Goal: Information Seeking & Learning: Learn about a topic

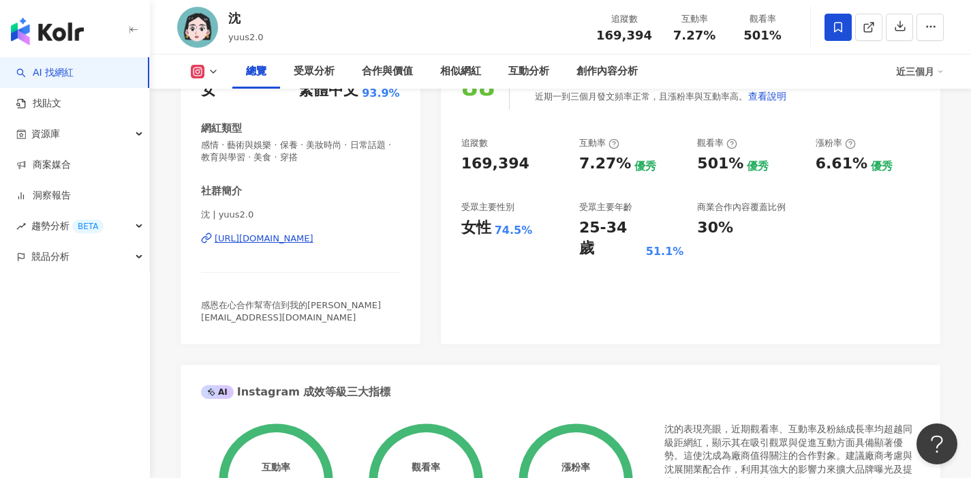
scroll to position [202, 0]
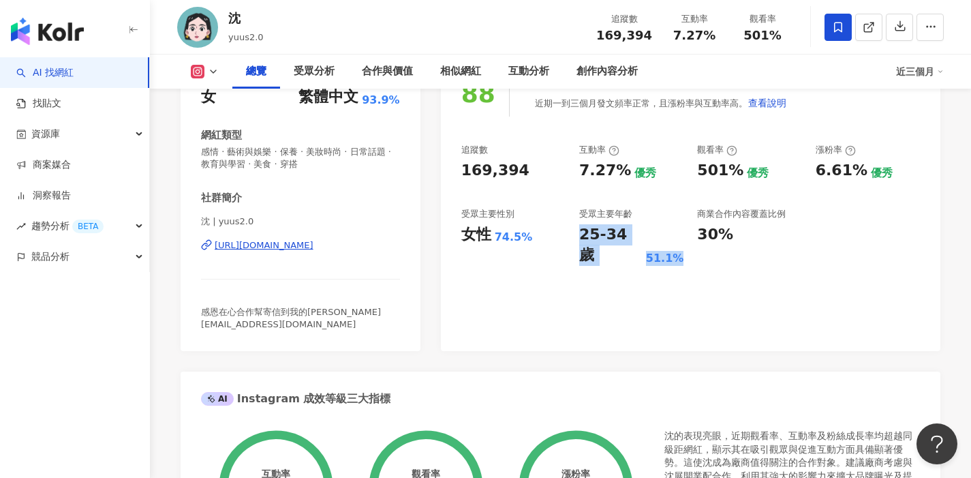
drag, startPoint x: 581, startPoint y: 234, endPoint x: 671, endPoint y: 233, distance: 90.7
click at [671, 233] on div "25-34 歲 51.1%" at bounding box center [631, 245] width 104 height 42
click at [671, 251] on div "51.1%" at bounding box center [665, 258] width 38 height 15
drag, startPoint x: 583, startPoint y: 234, endPoint x: 685, endPoint y: 243, distance: 102.6
click at [685, 243] on div "追蹤數 169,394 互動率 7.27% 優秀 觀看率 501% 優秀 漲粉率 6.61% 優秀 受眾主要性別 女性 74.5% 受眾主要年齡 25-34 …" at bounding box center [690, 205] width 459 height 122
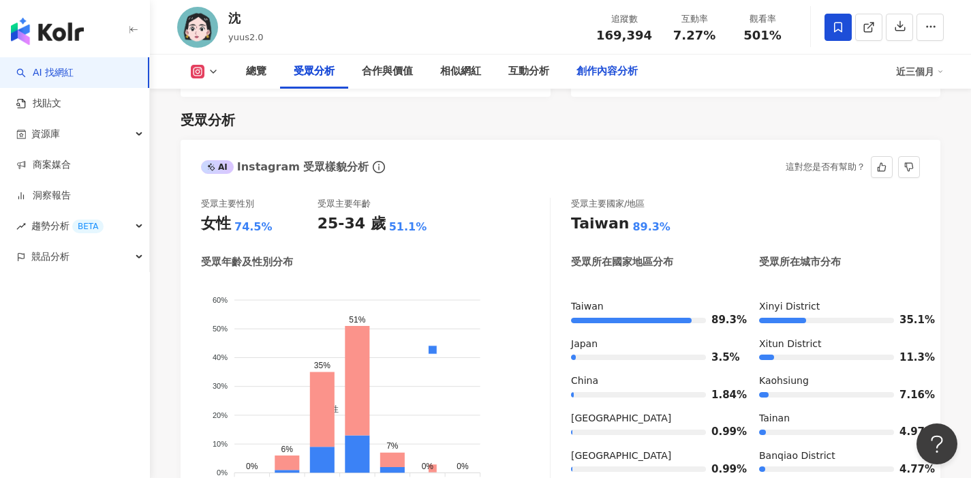
scroll to position [1147, 0]
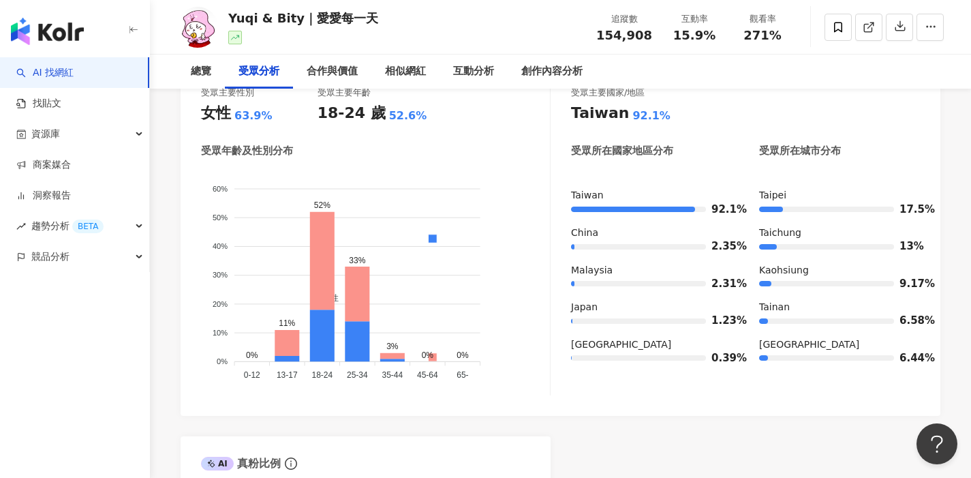
scroll to position [1308, 0]
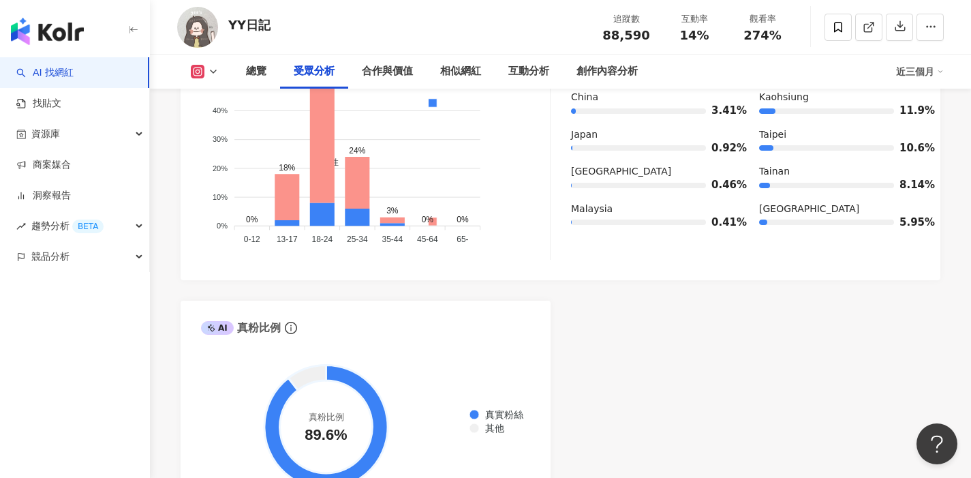
scroll to position [1292, 0]
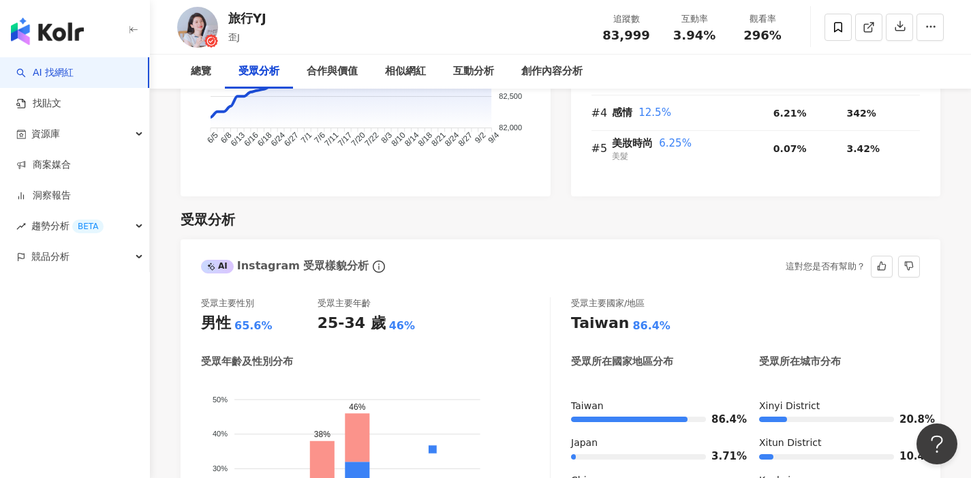
scroll to position [1289, 0]
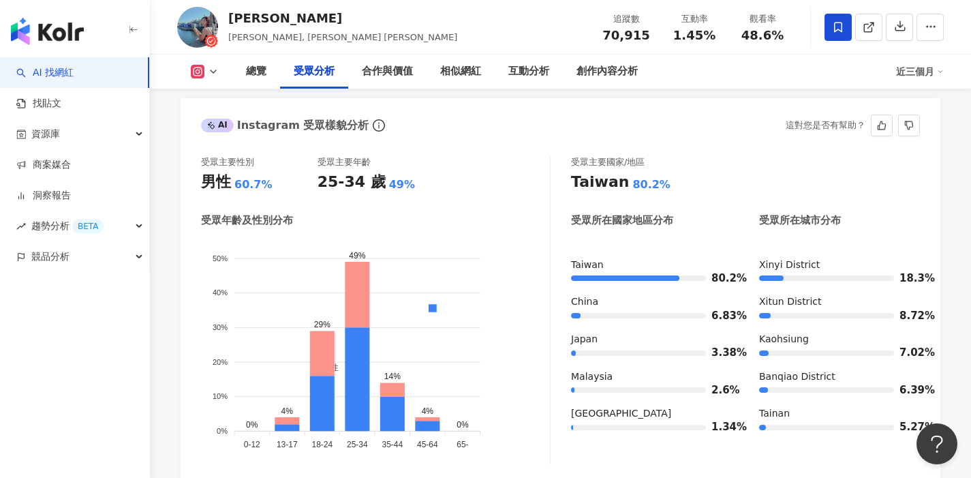
scroll to position [1249, 0]
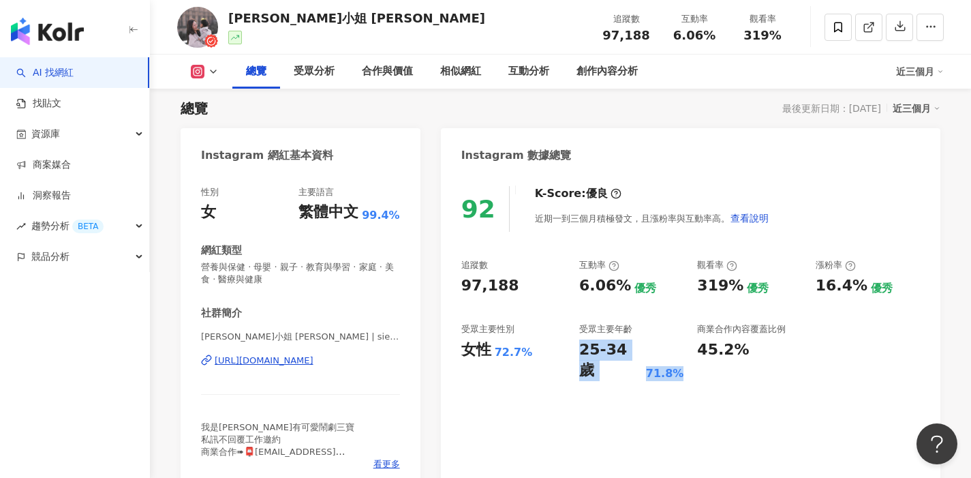
drag, startPoint x: 581, startPoint y: 351, endPoint x: 688, endPoint y: 350, distance: 107.0
click at [688, 350] on div "追蹤數 97,188 互動率 6.06% 優秀 觀看率 319% 優秀 漲粉率 16.4% 優秀 受眾主要性別 女性 72.7% 受眾主要年齡 25-34 歲…" at bounding box center [690, 320] width 459 height 122
copy div "25-34 歲 71.8%"
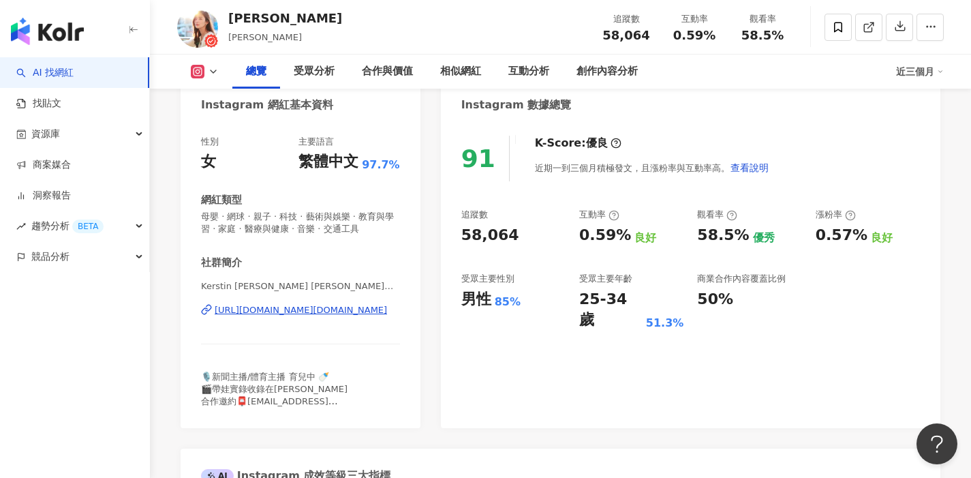
click at [581, 246] on div "0.59%" at bounding box center [605, 235] width 52 height 21
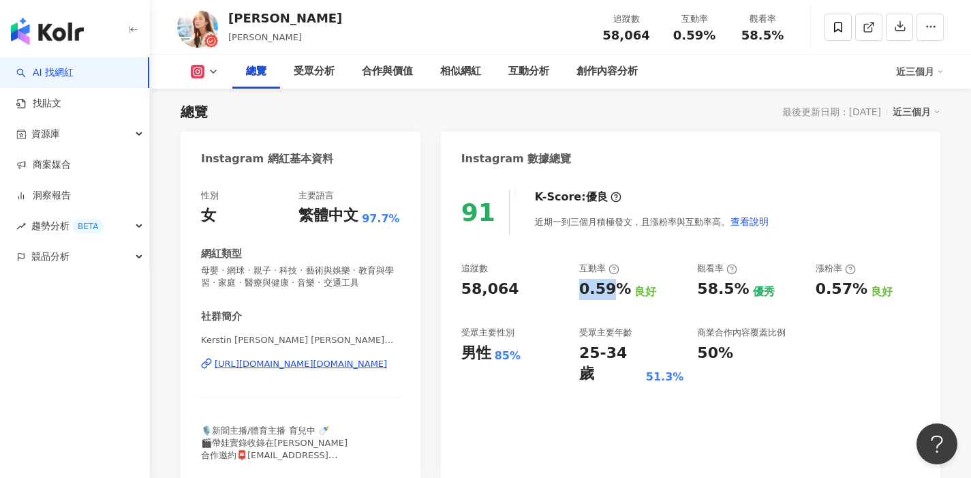
drag, startPoint x: 581, startPoint y: 299, endPoint x: 598, endPoint y: 299, distance: 16.4
click at [598, 299] on div "追蹤數 58,064 互動率 0.59% 良好 觀看率 58.5% 優秀 漲粉率 0.57% 良好 受眾主要性別 男性 85% 受眾主要年齡 25-34 歲 …" at bounding box center [690, 323] width 459 height 122
click at [576, 357] on div "追蹤數 58,064 互動率 0.59% 良好 觀看率 58.5% 優秀 漲粉率 0.57% 良好 受眾主要性別 男性 85% 受眾主要年齡 25-34 歲 …" at bounding box center [690, 323] width 459 height 122
drag, startPoint x: 581, startPoint y: 353, endPoint x: 678, endPoint y: 354, distance: 96.8
click at [678, 354] on div "25-34 歲 51.3%" at bounding box center [631, 364] width 104 height 42
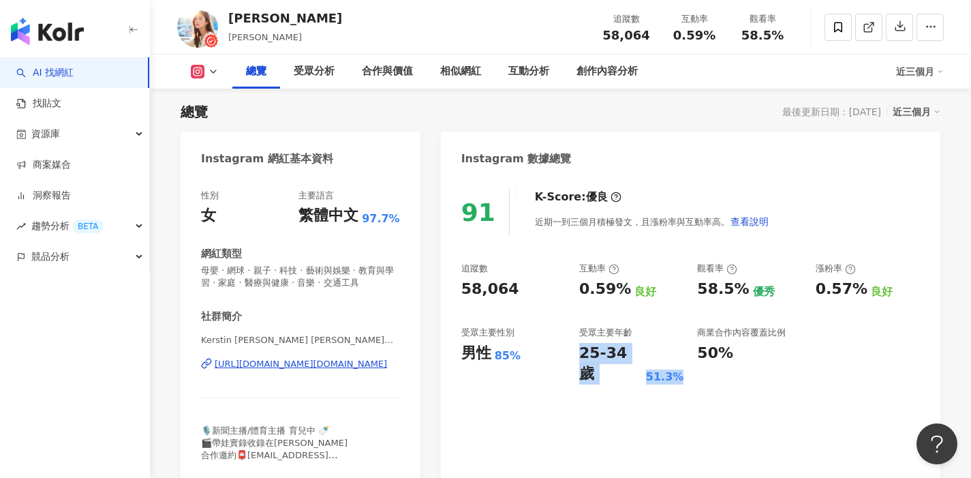
click at [678, 354] on div "25-34 歲 51.3%" at bounding box center [631, 364] width 104 height 42
drag, startPoint x: 592, startPoint y: 356, endPoint x: 683, endPoint y: 357, distance: 90.7
click at [683, 357] on div "25-34 歲 51.3%" at bounding box center [631, 364] width 104 height 42
drag, startPoint x: 581, startPoint y: 354, endPoint x: 650, endPoint y: 354, distance: 68.2
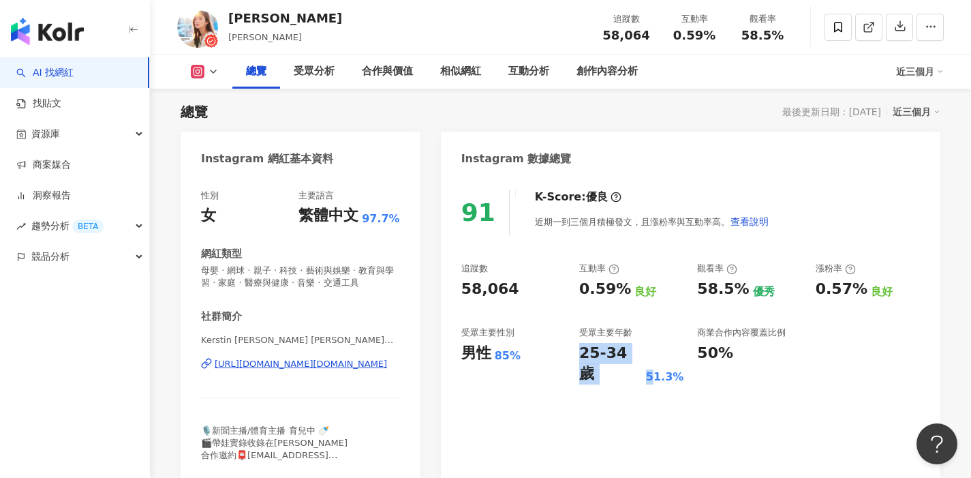
click at [650, 354] on div "25-34 歲 51.3%" at bounding box center [631, 364] width 104 height 42
drag, startPoint x: 650, startPoint y: 354, endPoint x: 627, endPoint y: 354, distance: 22.5
drag, startPoint x: 690, startPoint y: 359, endPoint x: 579, endPoint y: 352, distance: 110.6
click at [579, 352] on div "追蹤數 58,064 互動率 0.59% 良好 觀看率 58.5% 優秀 漲粉率 0.57% 良好 受眾主要性別 男性 85% 受眾主要年齡 25-34 歲 …" at bounding box center [690, 323] width 459 height 122
copy div "25-34 歲 51.3%"
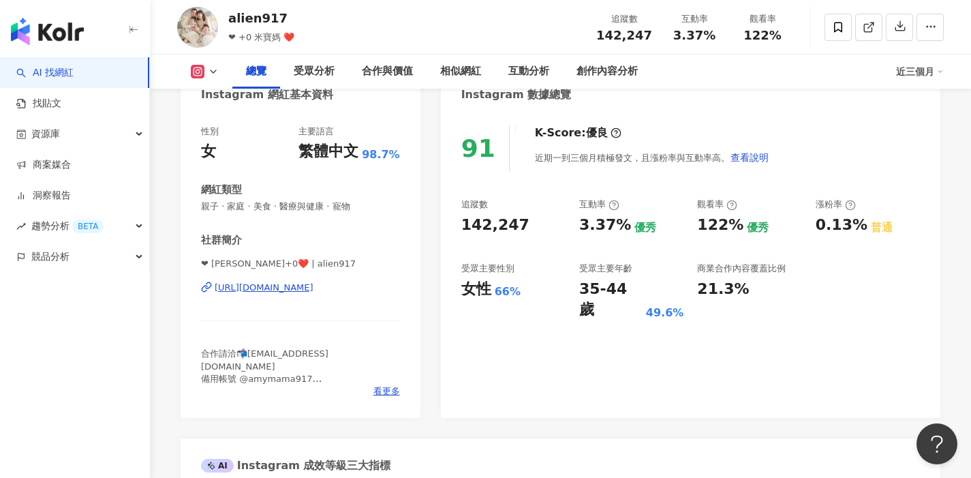
scroll to position [84, 0]
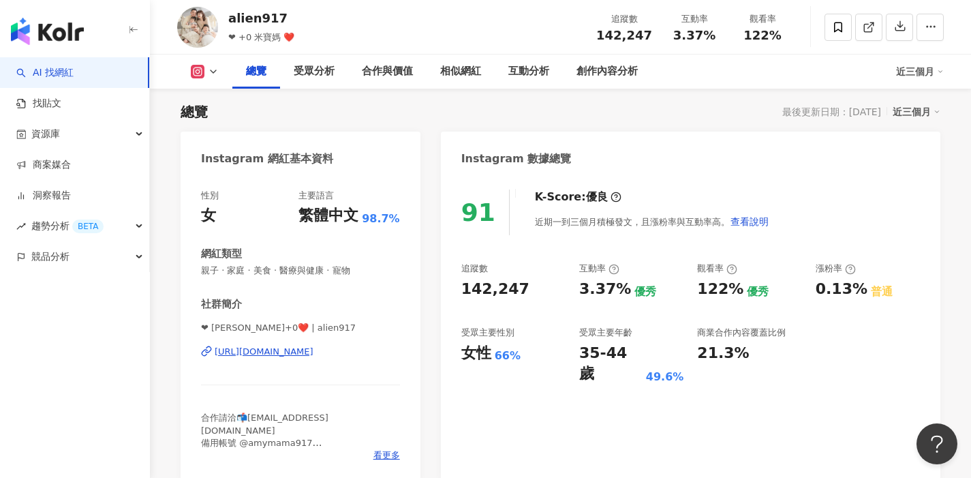
click at [583, 291] on div "3.37%" at bounding box center [605, 289] width 52 height 21
drag, startPoint x: 583, startPoint y: 349, endPoint x: 688, endPoint y: 350, distance: 105.7
click at [688, 350] on div "追蹤數 142,247 互動率 3.37% 優秀 觀看率 122% 優秀 漲粉率 0.13% 普通 受眾主要性別 女性 66% 受眾主要年齡 35-44 歲 …" at bounding box center [690, 323] width 459 height 122
copy div "35-44 歲 49.6%"
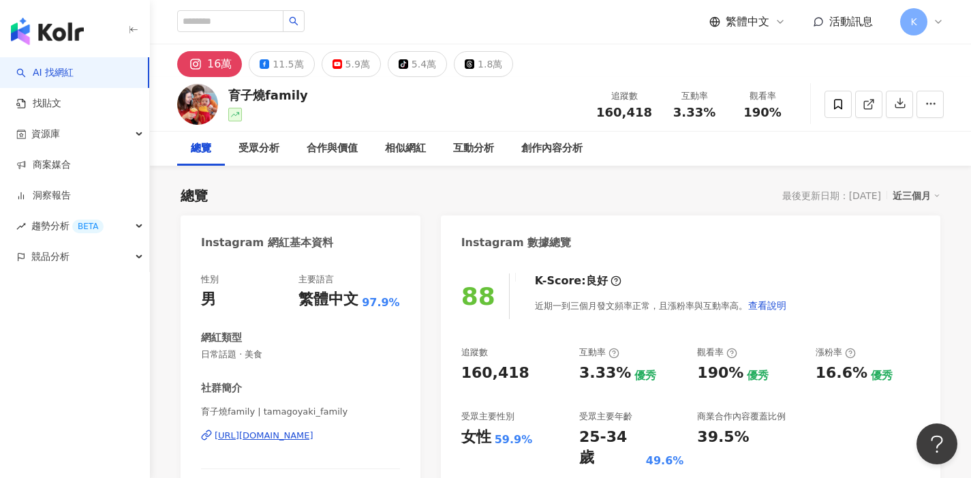
drag, startPoint x: 613, startPoint y: 436, endPoint x: 671, endPoint y: 437, distance: 57.3
click at [671, 437] on div "88 K-Score : 良好 近期一到三個月發文頻率正常，且漲粉率與互動率高。 查看說明 追蹤數 160,418 互動率 3.33% 優秀 觀看率 190%…" at bounding box center [691, 413] width 500 height 306
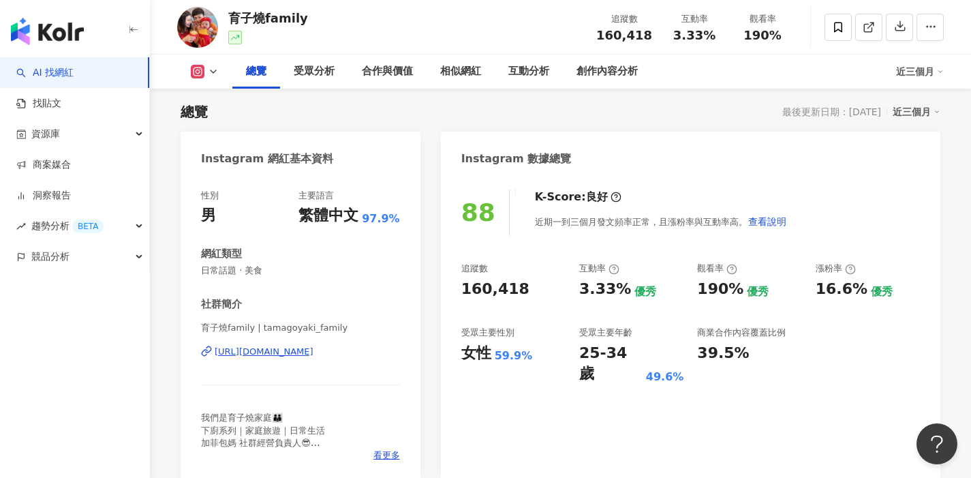
click at [579, 355] on div "25-34 歲" at bounding box center [610, 364] width 63 height 42
drag, startPoint x: 629, startPoint y: 355, endPoint x: 672, endPoint y: 358, distance: 43.0
click at [672, 358] on div "25-34 歲 49.6%" at bounding box center [631, 364] width 104 height 42
copy div "25-34 歲 49.6%"
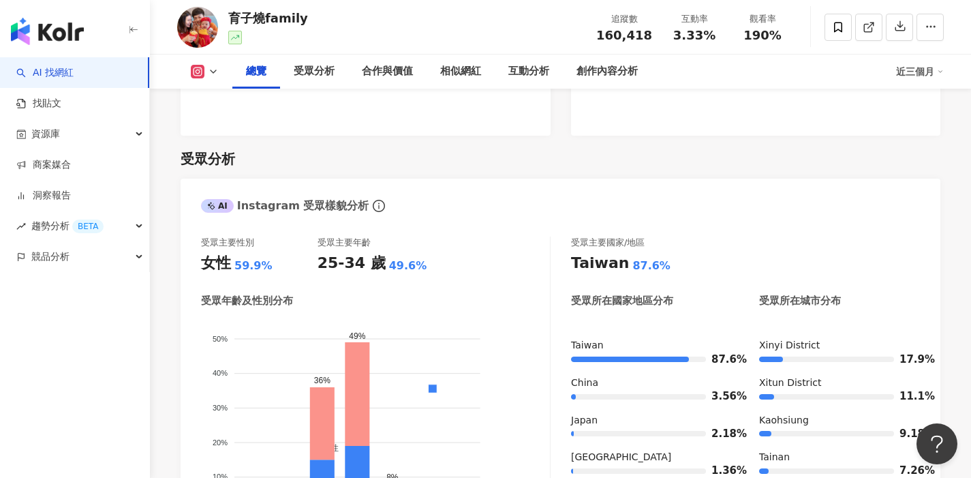
scroll to position [1119, 0]
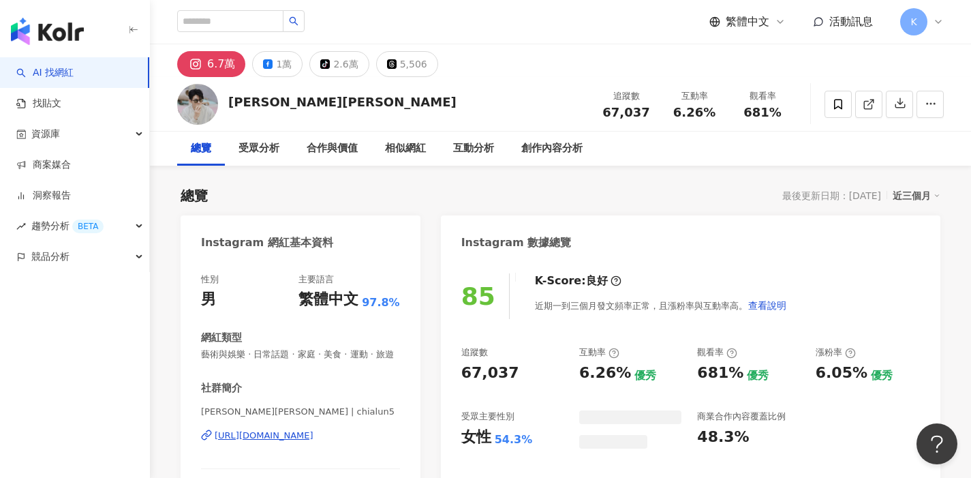
scroll to position [84, 0]
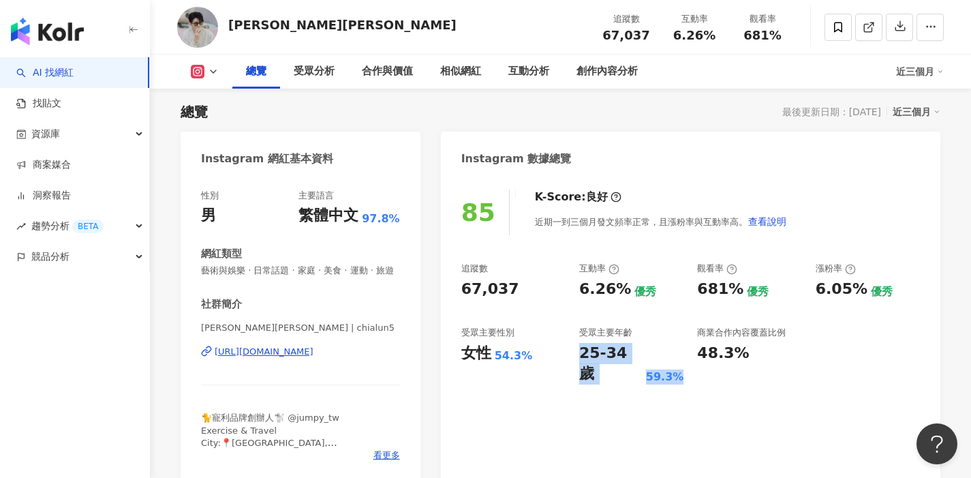
drag, startPoint x: 581, startPoint y: 352, endPoint x: 674, endPoint y: 357, distance: 92.8
click at [674, 357] on div "25-34 歲 59.3%" at bounding box center [631, 364] width 104 height 42
copy div "25-34 歲 59.3%"
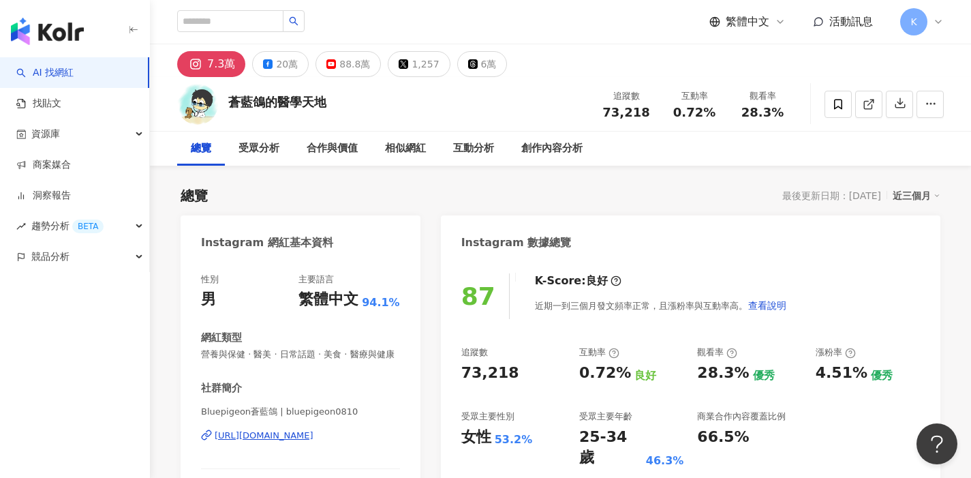
scroll to position [84, 0]
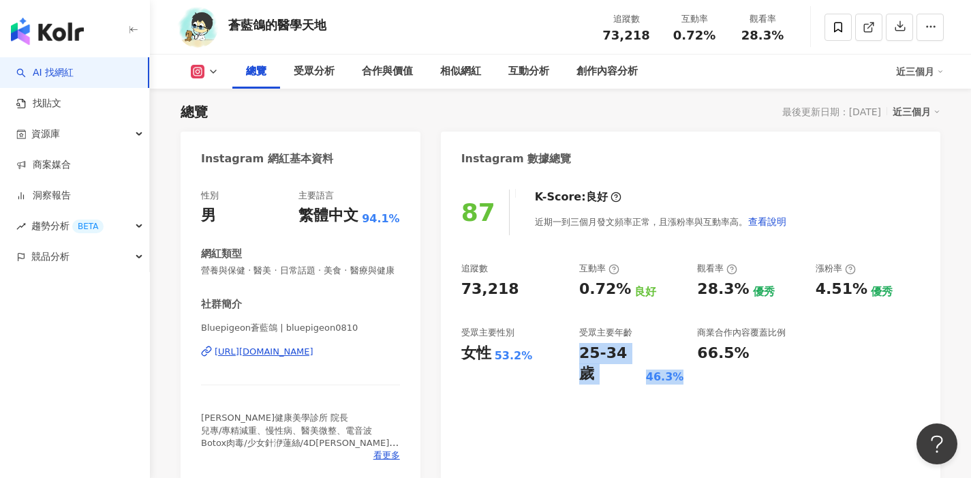
click at [676, 438] on div "87 K-Score : 良好 近期一到三個月發文頻率正常，且漲粉率與互動率高。 查看說明 追蹤數 73,218 互動率 0.72% 良好 觀看率 28.3%…" at bounding box center [691, 329] width 500 height 306
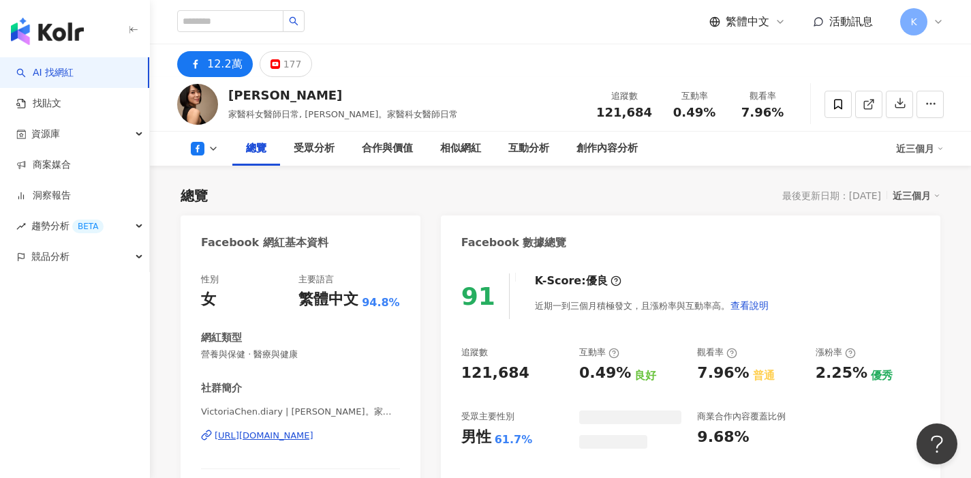
scroll to position [84, 0]
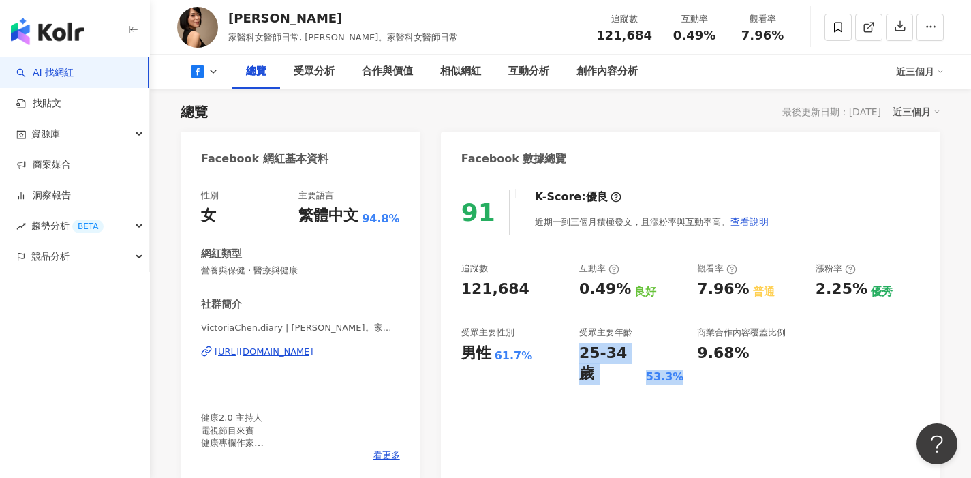
drag, startPoint x: 581, startPoint y: 354, endPoint x: 679, endPoint y: 352, distance: 98.2
click at [679, 352] on div "25-34 歲 53.3%" at bounding box center [631, 364] width 104 height 42
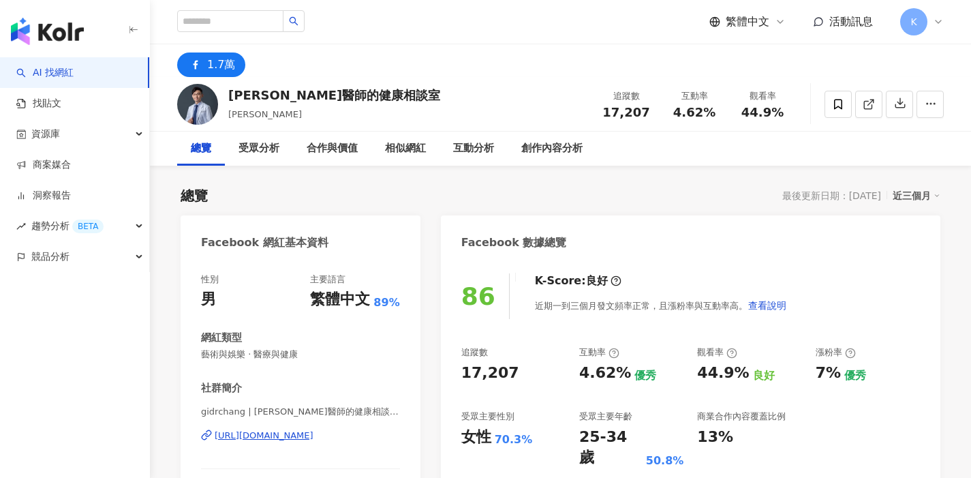
scroll to position [84, 0]
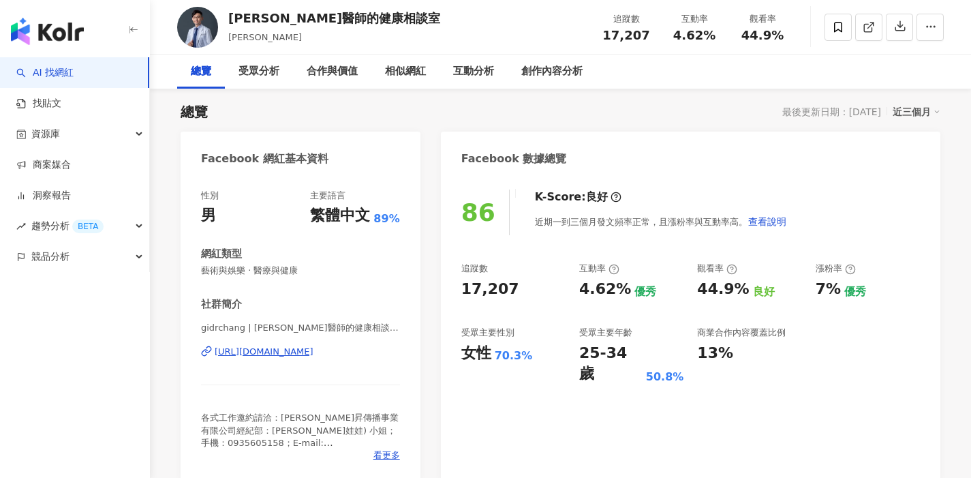
click at [577, 437] on div "86 K-Score : 良好 近期一到三個月發文頻率正常，且漲粉率與互動率高。 查看說明 追蹤數 17,207 互動率 4.62% 優秀 觀看率 44.9%…" at bounding box center [691, 329] width 500 height 306
click at [577, 438] on div "86 K-Score : 良好 近期一到三個月發文頻率正常，且漲粉率與互動率高。 查看說明 追蹤數 17,207 互動率 4.62% 優秀 觀看率 44.9%…" at bounding box center [691, 329] width 500 height 306
drag, startPoint x: 583, startPoint y: 352, endPoint x: 688, endPoint y: 356, distance: 105.1
click at [688, 356] on div "追蹤數 17,207 互動率 4.62% 優秀 觀看率 44.9% 良好 漲粉率 7% 優秀 受眾主要性別 女性 70.3% 受眾主要年齡 25-34 歲 5…" at bounding box center [690, 323] width 459 height 122
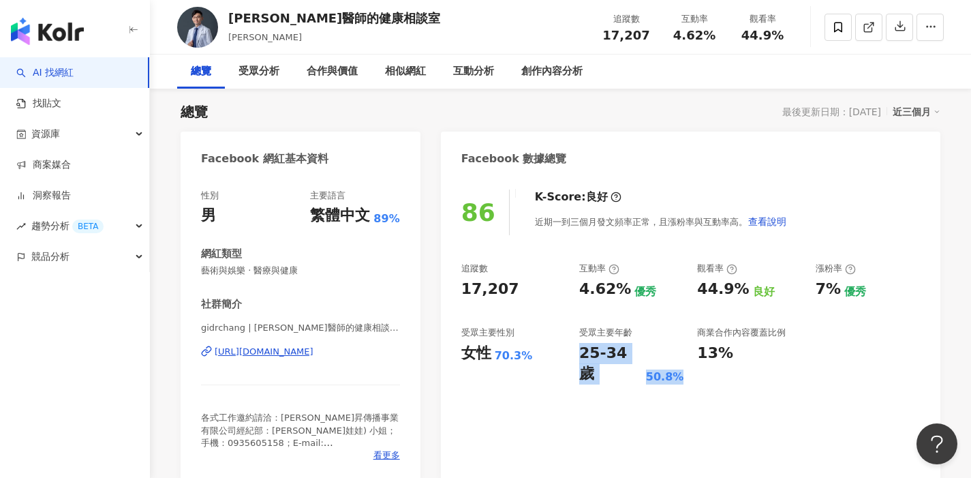
drag, startPoint x: 682, startPoint y: 354, endPoint x: 573, endPoint y: 354, distance: 109.1
click at [573, 354] on div "追蹤數 17,207 互動率 4.62% 優秀 觀看率 44.9% 良好 漲粉率 7% 優秀 受眾主要性別 女性 70.3% 受眾主要年齡 25-34 歲 5…" at bounding box center [690, 323] width 459 height 122
copy div "25-34 歲 50.8%"
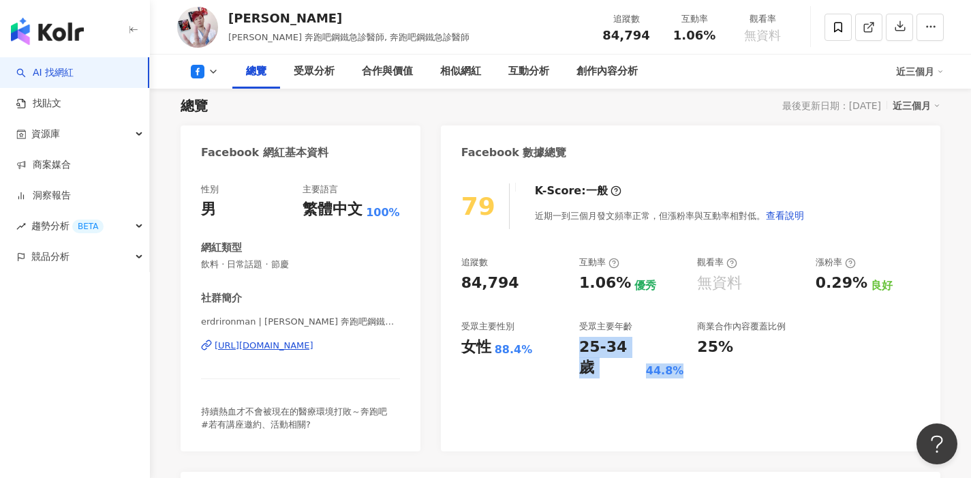
drag, startPoint x: 580, startPoint y: 348, endPoint x: 676, endPoint y: 352, distance: 96.2
click at [676, 352] on div "25-34 歲 44.8%" at bounding box center [631, 358] width 104 height 42
drag, startPoint x: 677, startPoint y: 352, endPoint x: 579, endPoint y: 349, distance: 98.2
click at [579, 349] on div "25-34 歲 44.8%" at bounding box center [631, 358] width 104 height 42
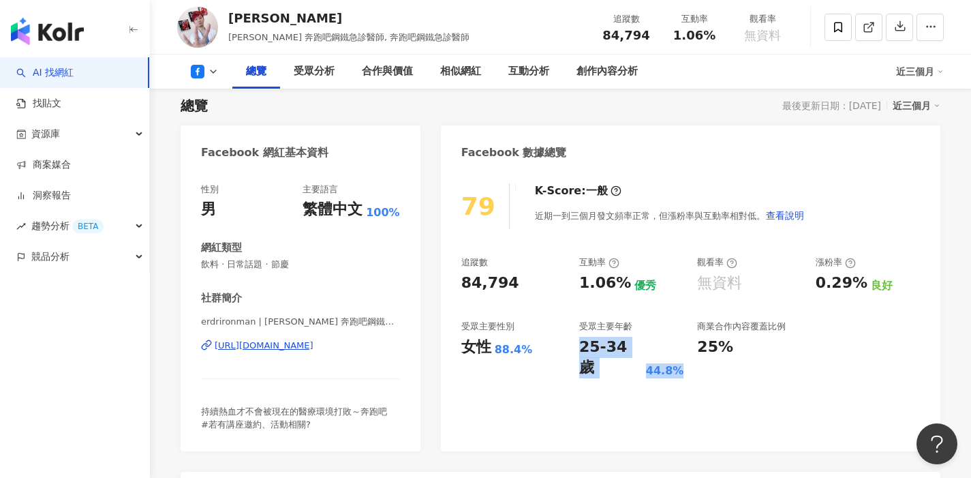
copy div "25-34 歲 44.8%"
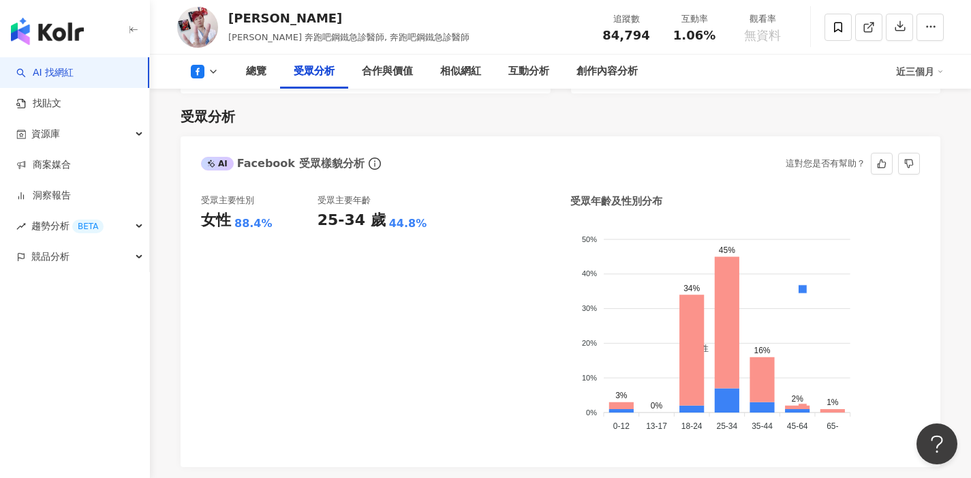
scroll to position [1147, 0]
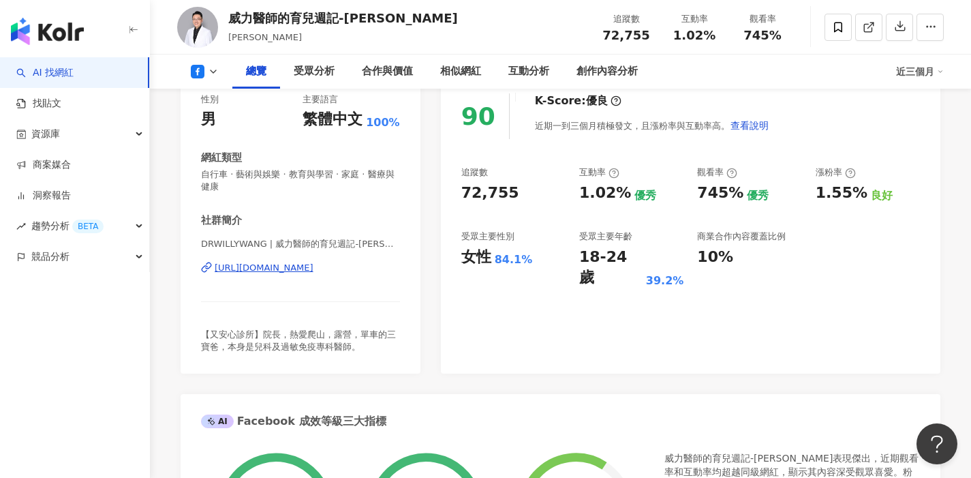
scroll to position [179, 0]
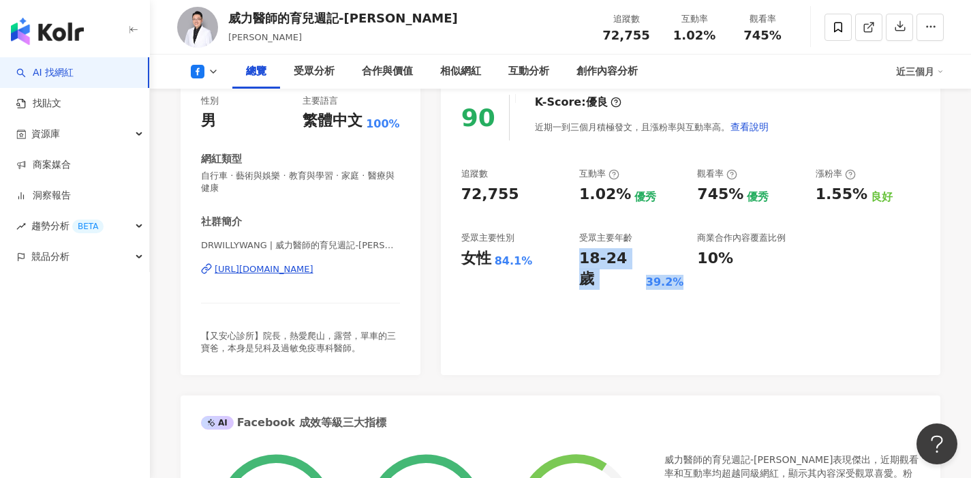
drag, startPoint x: 580, startPoint y: 256, endPoint x: 680, endPoint y: 257, distance: 99.5
click at [680, 257] on div "18-24 歲 39.2%" at bounding box center [631, 269] width 104 height 42
copy div "18-24 歲 39.2%"
